Goal: Navigation & Orientation: Find specific page/section

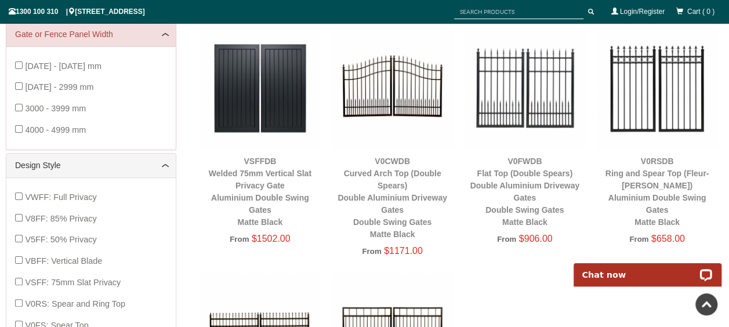
scroll to position [377, 0]
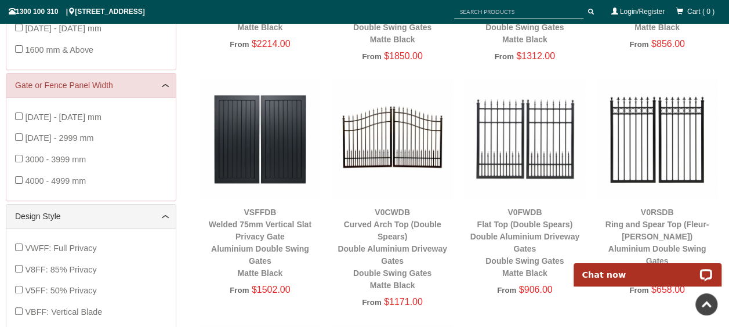
click at [399, 139] on img at bounding box center [392, 139] width 121 height 121
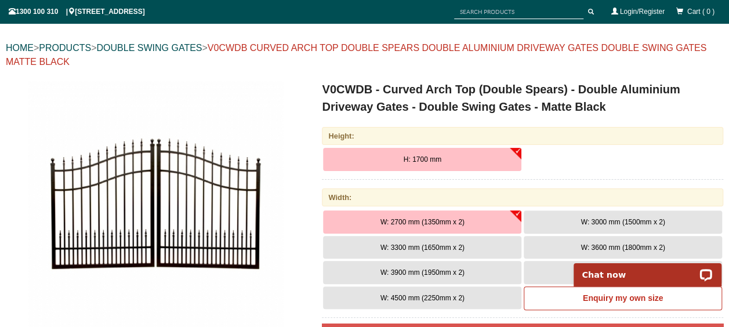
scroll to position [145, 0]
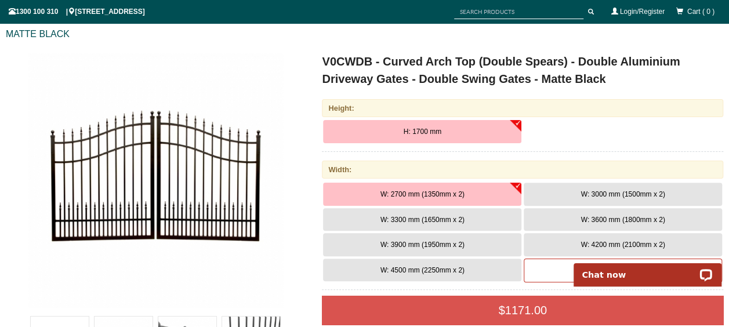
click at [421, 220] on span "W: 3300 mm (1650mm x 2)" at bounding box center [423, 220] width 84 height 8
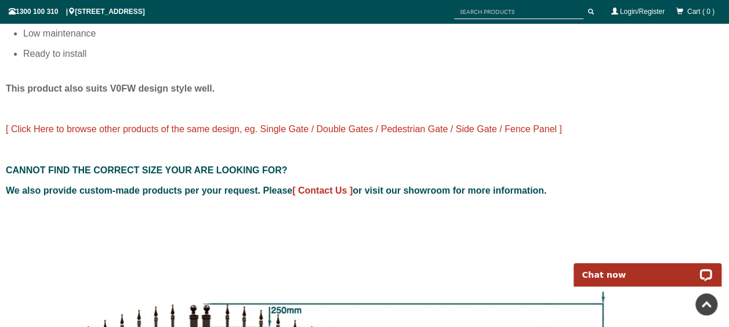
scroll to position [1003, 0]
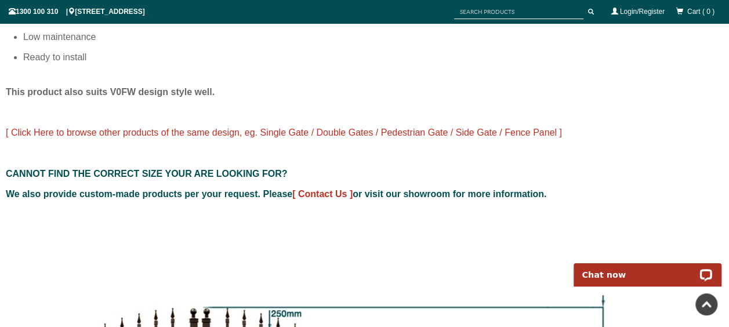
click at [173, 133] on span "[ Click Here to browse other products of the same design, eg. Single Gate / Dou…" at bounding box center [284, 133] width 557 height 10
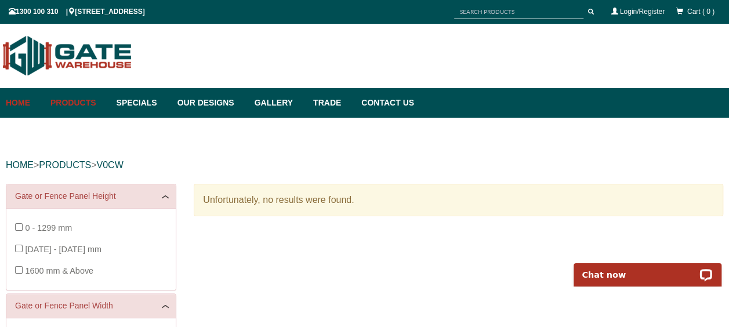
click at [24, 102] on link "Home" at bounding box center [25, 103] width 39 height 30
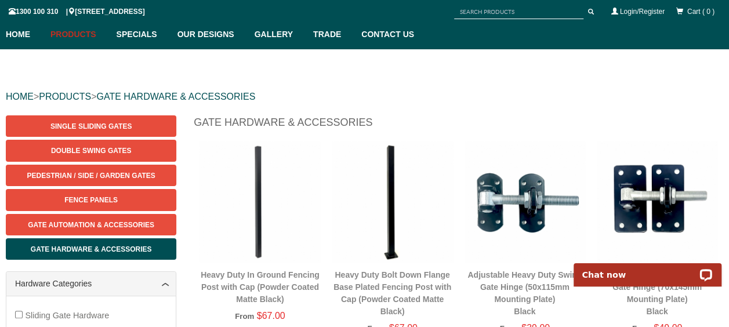
scroll to position [87, 0]
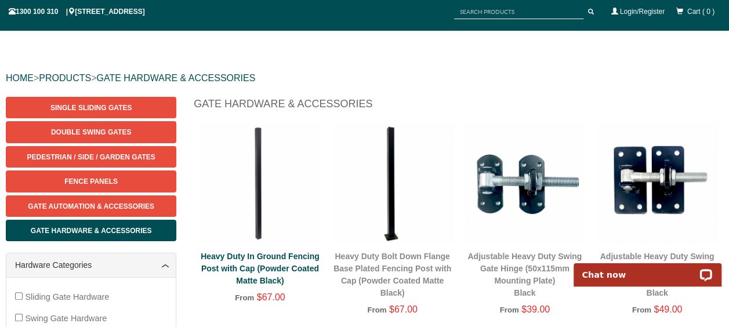
click at [267, 265] on link "Heavy Duty In Ground Fencing Post with Cap (Powder Coated Matte Black)" at bounding box center [260, 269] width 119 height 34
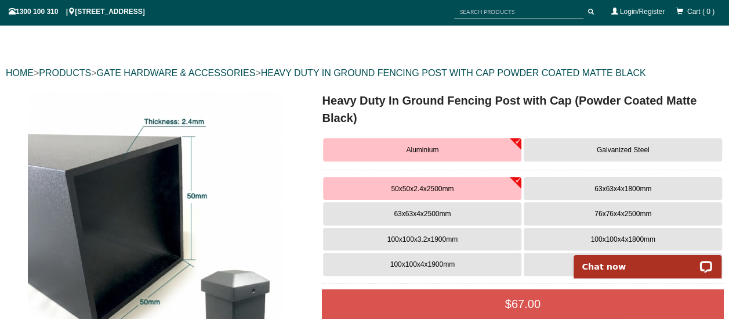
click at [451, 235] on span "100x100x3.2x1900mm" at bounding box center [423, 239] width 70 height 8
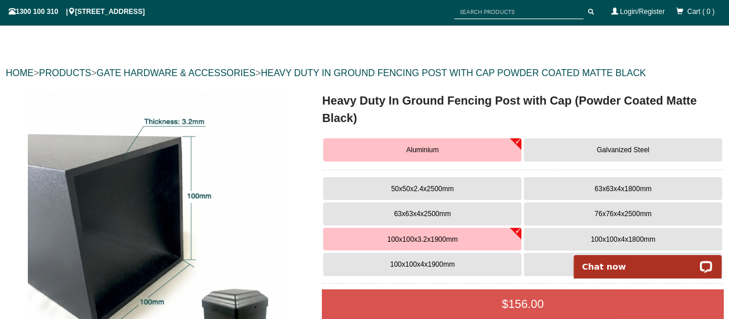
click at [448, 188] on span "50x50x2.4x2500mm" at bounding box center [422, 189] width 63 height 8
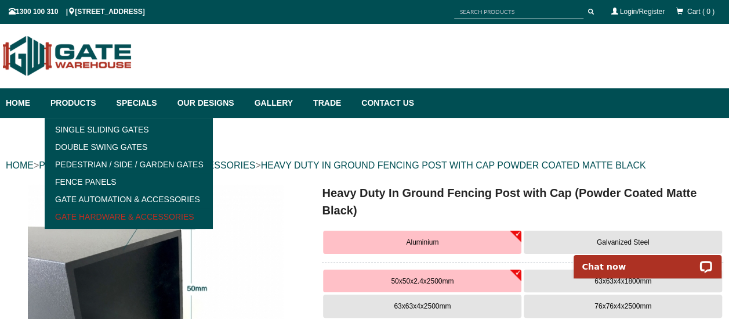
click at [142, 214] on link "Gate Hardware & Accessories" at bounding box center [128, 216] width 161 height 17
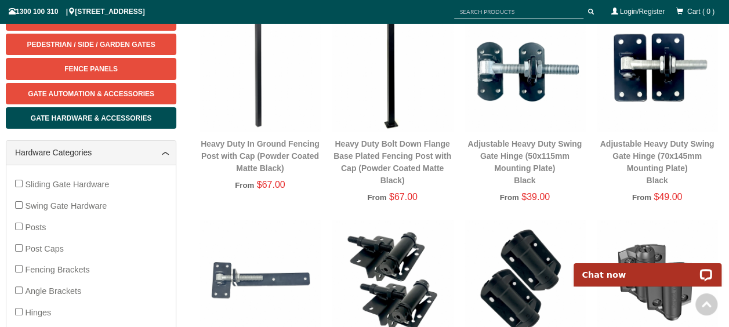
scroll to position [203, 0]
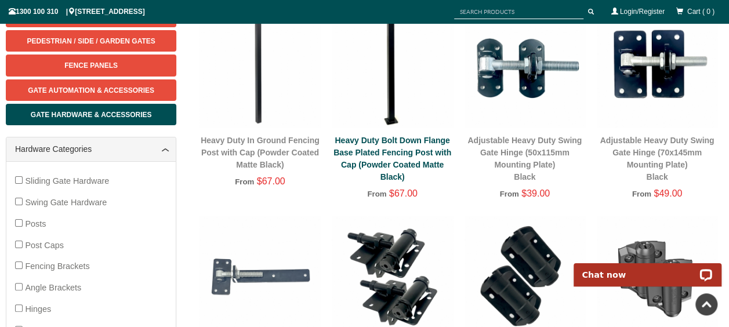
click at [385, 154] on link "Heavy Duty Bolt Down Flange Base Plated Fencing Post with Cap (Powder Coated Ma…" at bounding box center [393, 159] width 118 height 46
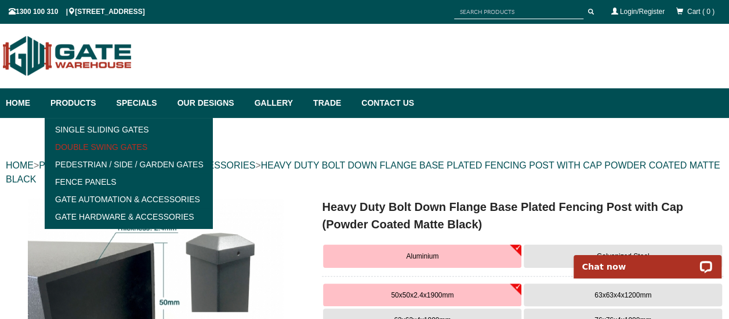
click at [100, 147] on link "Double Swing Gates" at bounding box center [128, 146] width 161 height 17
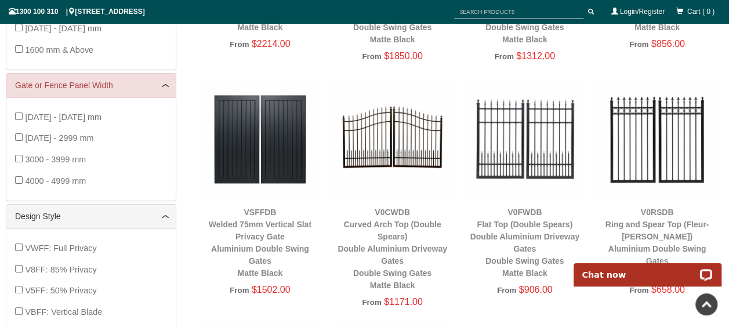
click at [409, 159] on img at bounding box center [392, 139] width 121 height 121
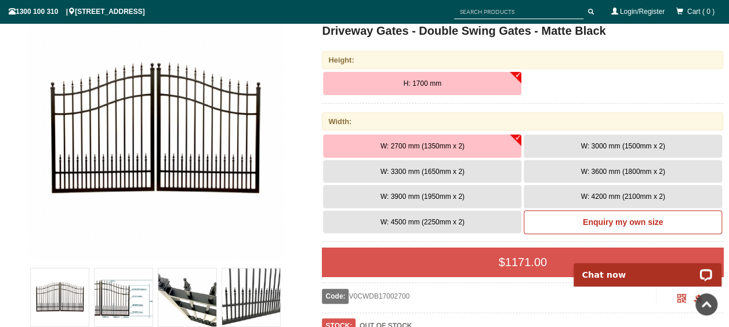
scroll to position [64, 0]
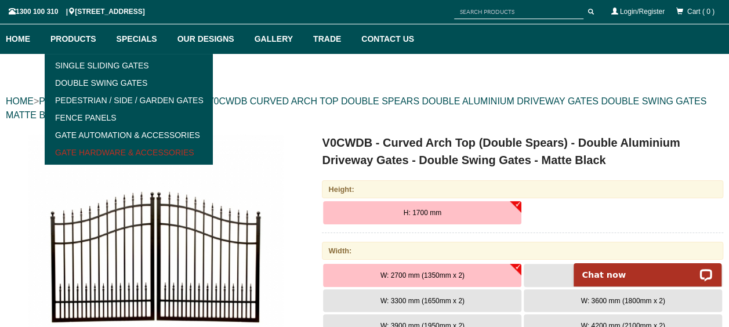
click at [114, 146] on link "Gate Hardware & Accessories" at bounding box center [128, 152] width 161 height 17
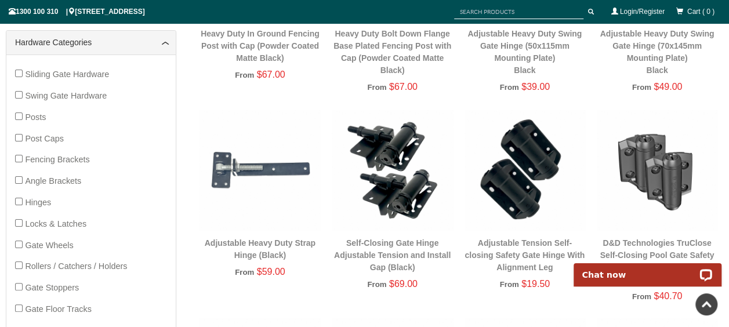
scroll to position [319, 0]
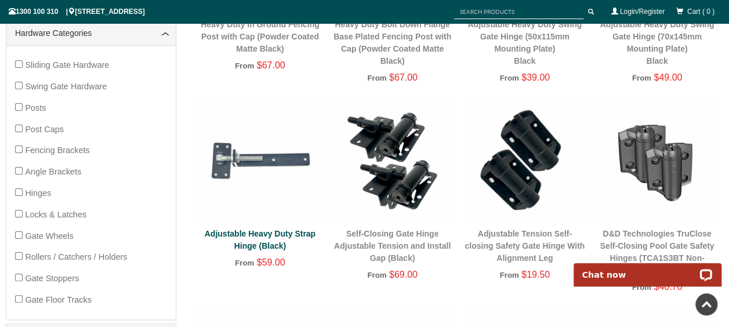
click at [238, 234] on link "Adjustable Heavy Duty Strap Hinge (Black)" at bounding box center [260, 239] width 111 height 21
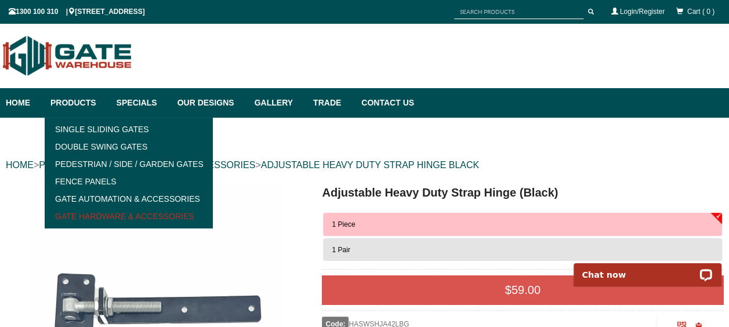
click at [103, 215] on link "Gate Hardware & Accessories" at bounding box center [128, 216] width 161 height 17
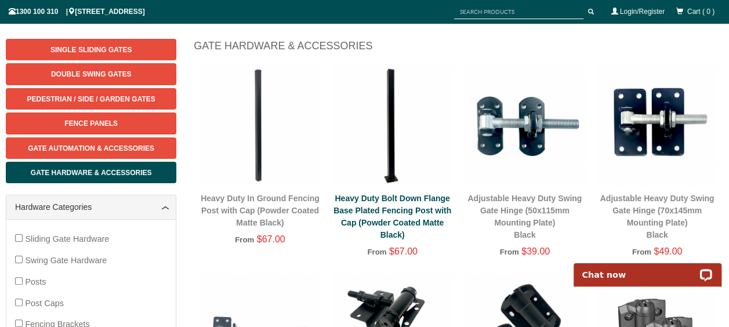
click at [389, 208] on link "Heavy Duty Bolt Down Flange Base Plated Fencing Post with Cap (Powder Coated Ma…" at bounding box center [393, 217] width 118 height 46
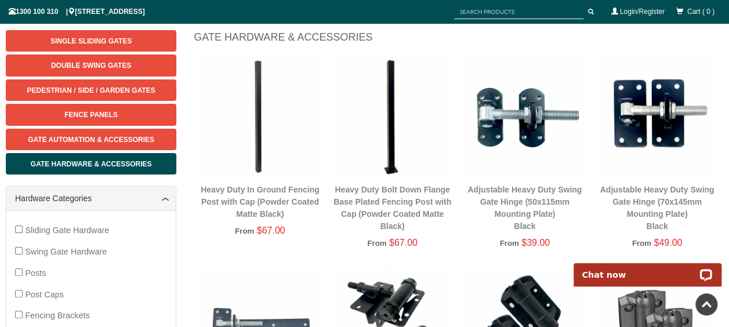
scroll to position [145, 0]
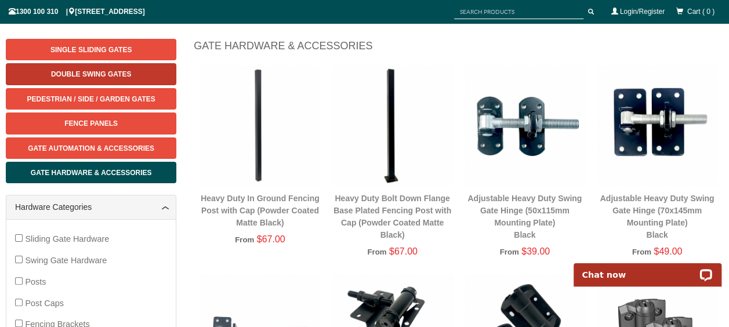
click at [74, 78] on span "Double Swing Gates" at bounding box center [91, 74] width 80 height 8
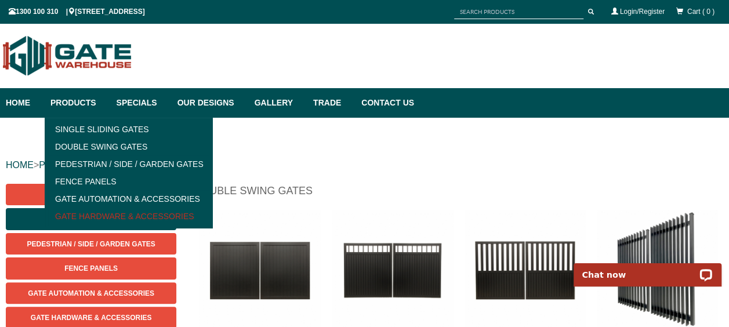
click at [80, 215] on link "Gate Hardware & Accessories" at bounding box center [128, 216] width 161 height 17
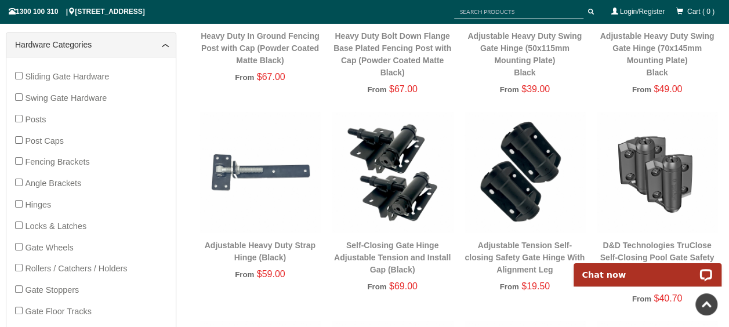
scroll to position [377, 0]
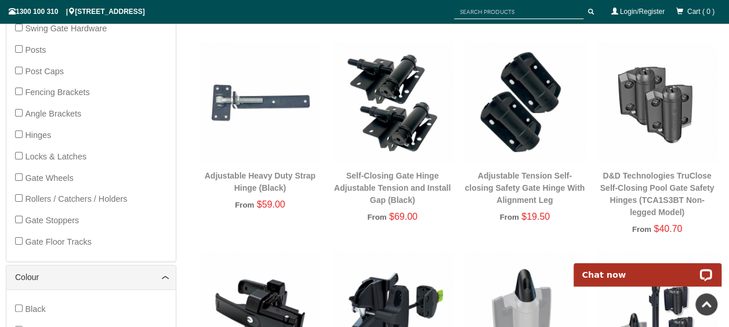
click at [246, 195] on div "Adjustable Heavy Duty Strap Hinge (Black) From $59.00" at bounding box center [260, 134] width 121 height 185
click at [249, 194] on div "Adjustable Heavy Duty Strap Hinge (Black)" at bounding box center [260, 182] width 121 height 24
click at [255, 185] on link "Adjustable Heavy Duty Strap Hinge (Black)" at bounding box center [260, 181] width 111 height 21
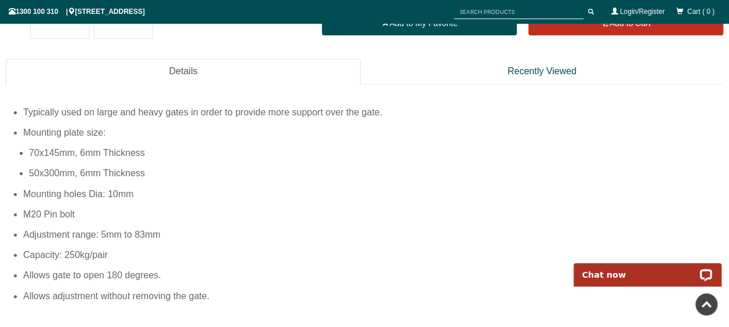
scroll to position [435, 0]
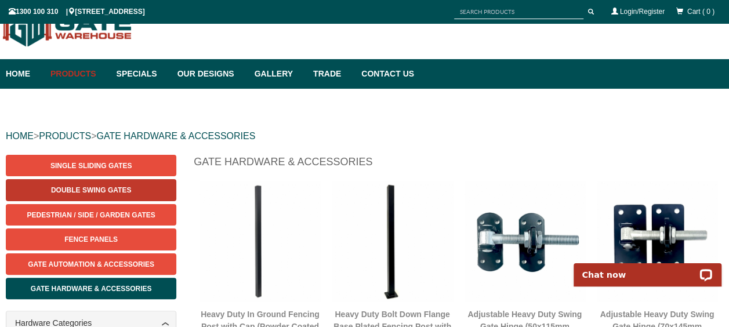
click at [100, 192] on span "Double Swing Gates" at bounding box center [91, 190] width 80 height 8
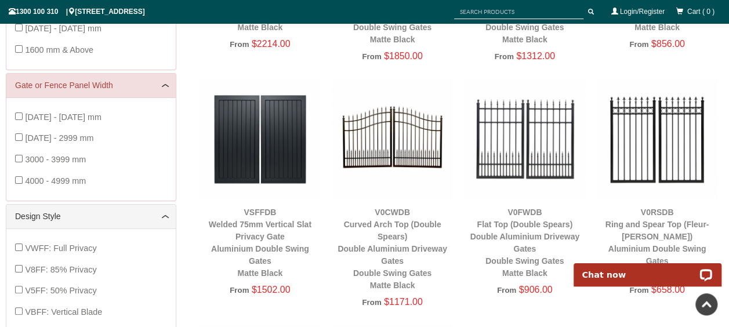
click at [404, 135] on img at bounding box center [392, 139] width 121 height 121
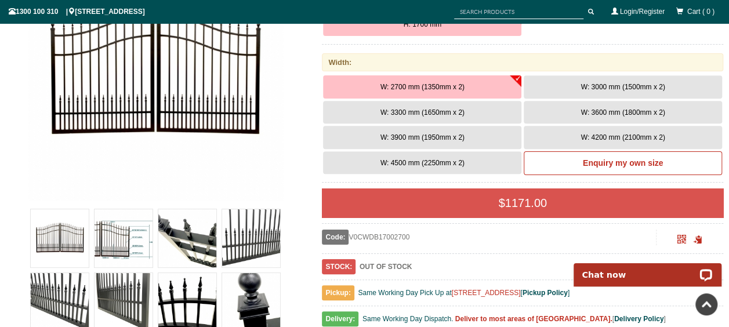
scroll to position [203, 0]
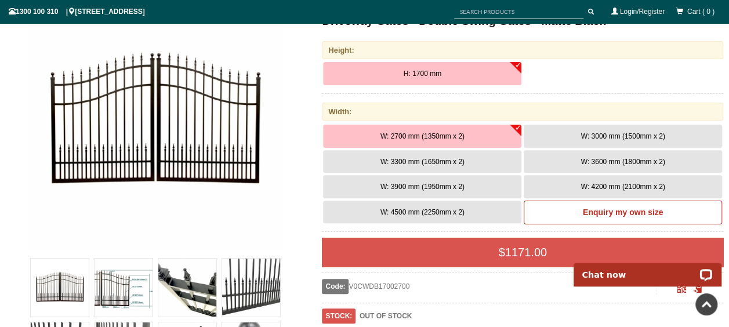
click at [421, 166] on button "W: 3300 mm (1650mm x 2)" at bounding box center [422, 161] width 198 height 23
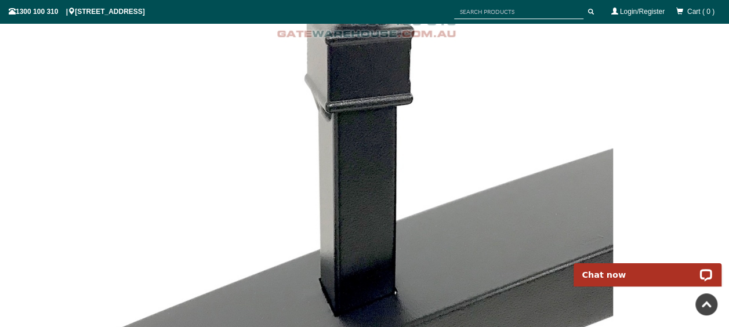
scroll to position [5252, 0]
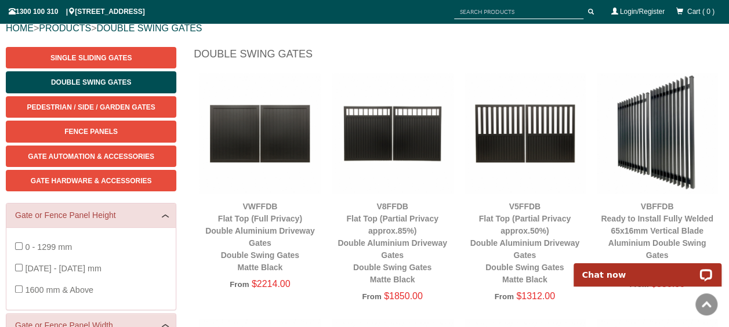
scroll to position [87, 0]
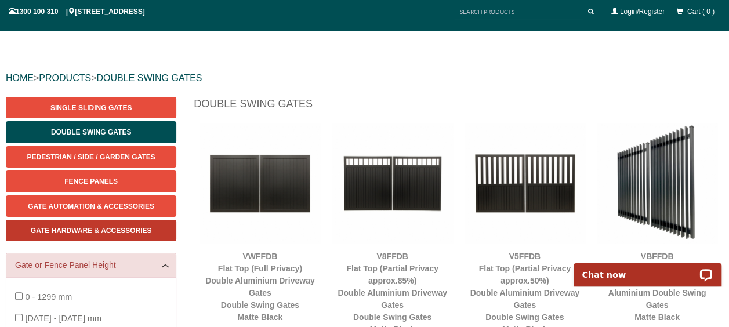
click at [81, 229] on span "Gate Hardware & Accessories" at bounding box center [91, 231] width 121 height 8
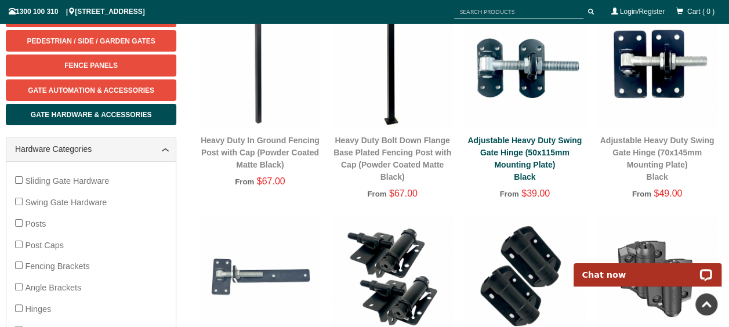
click at [513, 153] on link "Adjustable Heavy Duty Swing Gate Hinge (50x115mm Mounting Plate) Black" at bounding box center [525, 159] width 114 height 46
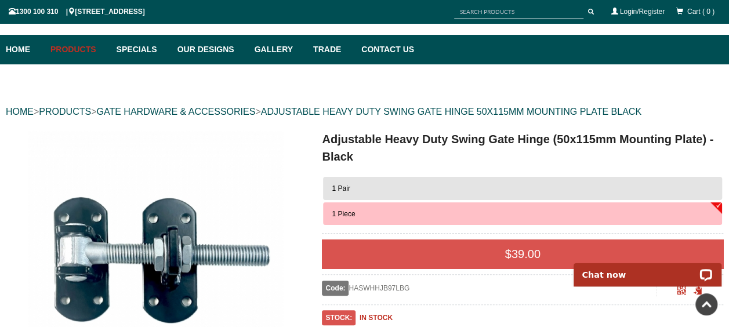
scroll to position [29, 0]
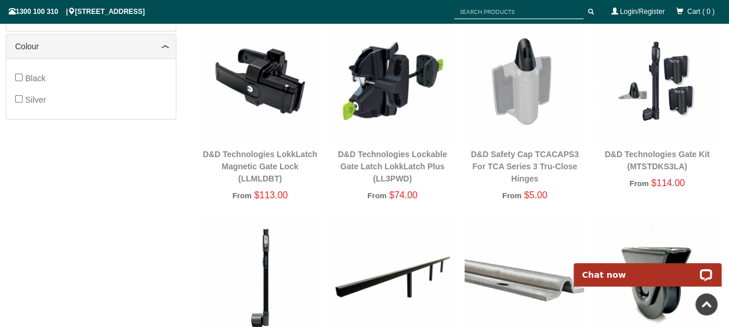
scroll to position [609, 0]
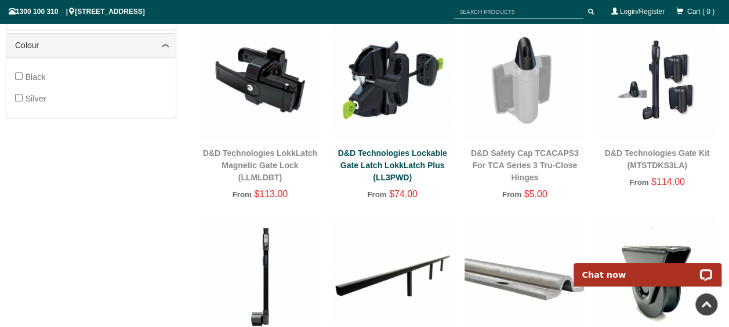
click at [389, 167] on link "D&D Technologies Lockable Gate Latch LokkLatch Plus (LL3PWD)" at bounding box center [392, 166] width 109 height 34
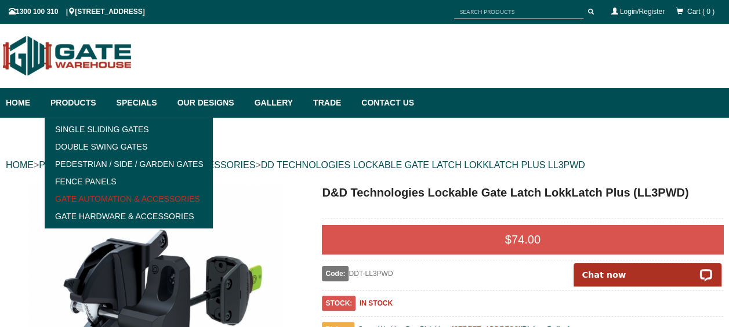
click at [135, 197] on link "Gate Automation & Accessories" at bounding box center [128, 198] width 161 height 17
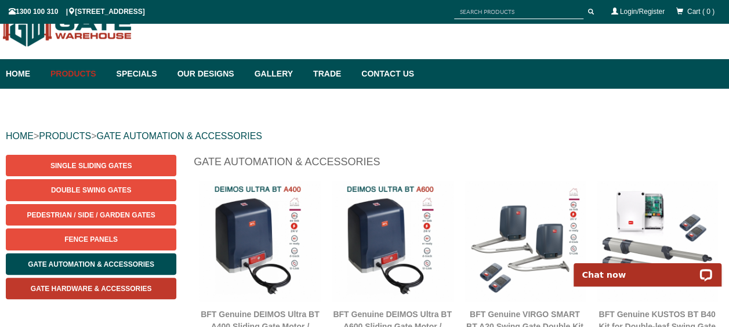
click at [100, 287] on span "Gate Hardware & Accessories" at bounding box center [91, 289] width 121 height 8
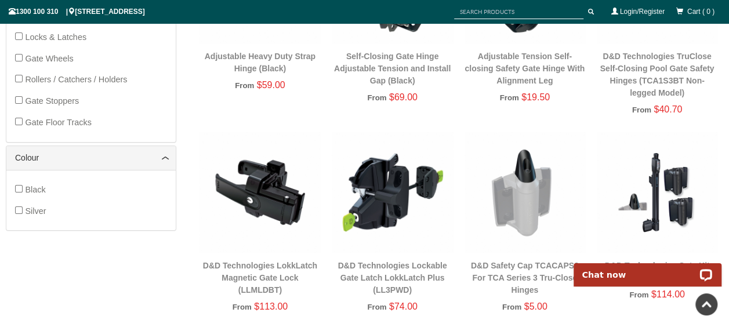
scroll to position [493, 0]
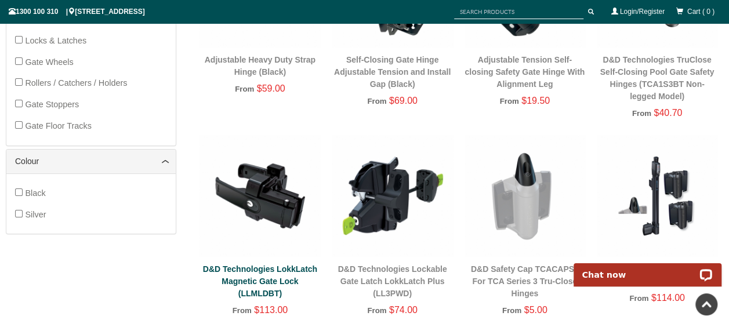
click at [255, 280] on link "D&D Technologies LokkLatch Magnetic Gate Lock (LLMLDBT)" at bounding box center [260, 282] width 114 height 34
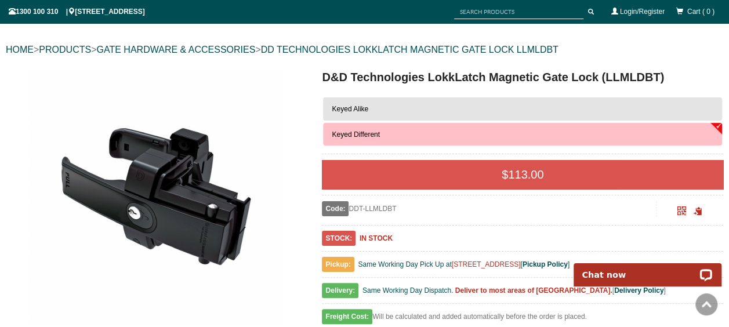
scroll to position [87, 0]
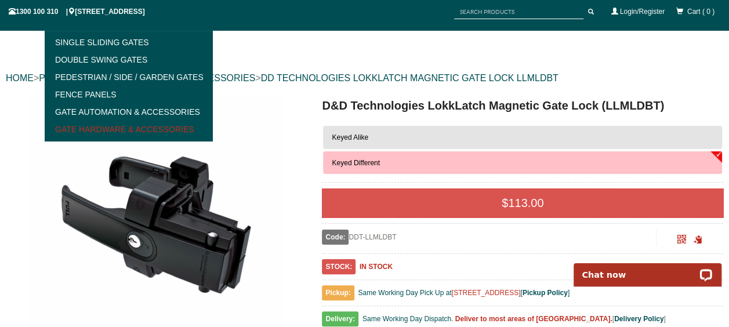
click at [101, 124] on link "Gate Hardware & Accessories" at bounding box center [128, 129] width 161 height 17
